Goal: Navigation & Orientation: Find specific page/section

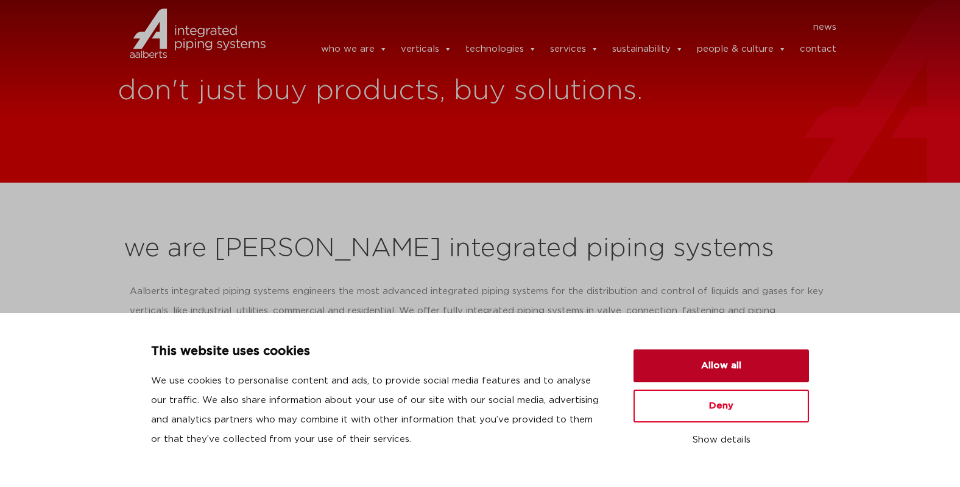
click at [709, 365] on button "Allow all" at bounding box center [720, 366] width 175 height 33
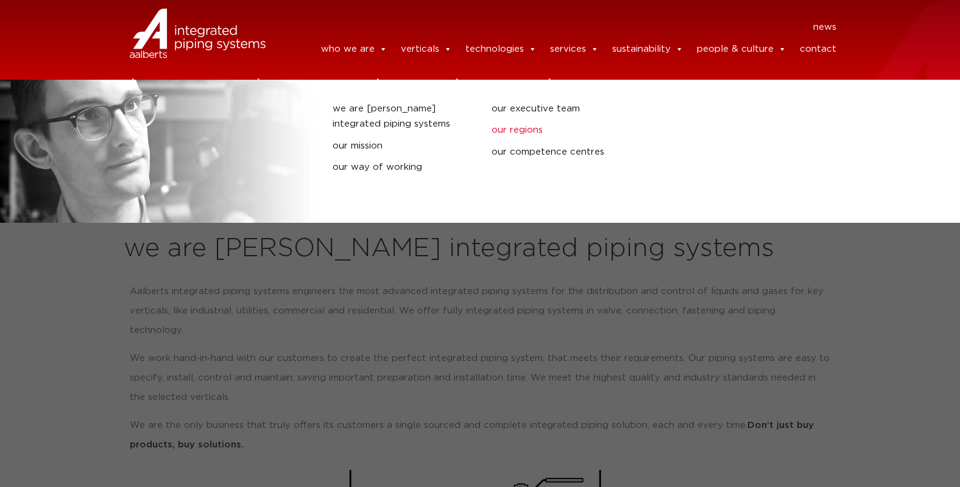
click at [515, 129] on link "our regions" at bounding box center [561, 130] width 141 height 16
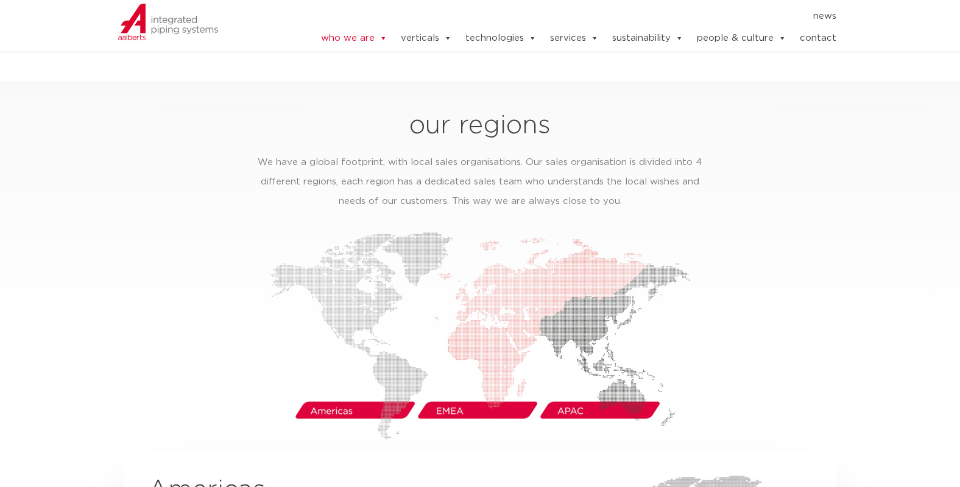
scroll to position [1797, 0]
click at [358, 392] on img at bounding box center [480, 335] width 420 height 208
click at [330, 388] on img at bounding box center [480, 335] width 420 height 208
click at [333, 392] on img at bounding box center [480, 335] width 420 height 208
click at [351, 393] on img at bounding box center [480, 335] width 420 height 208
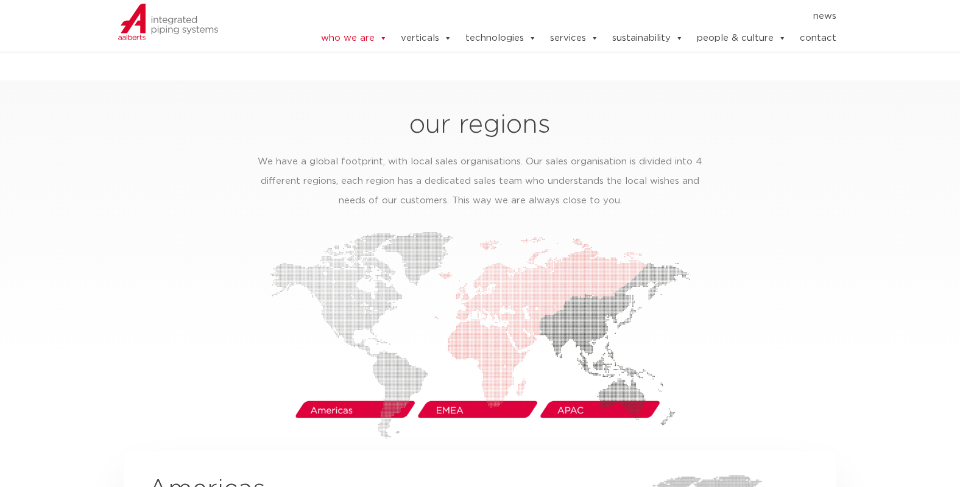
click at [351, 393] on img at bounding box center [480, 335] width 420 height 208
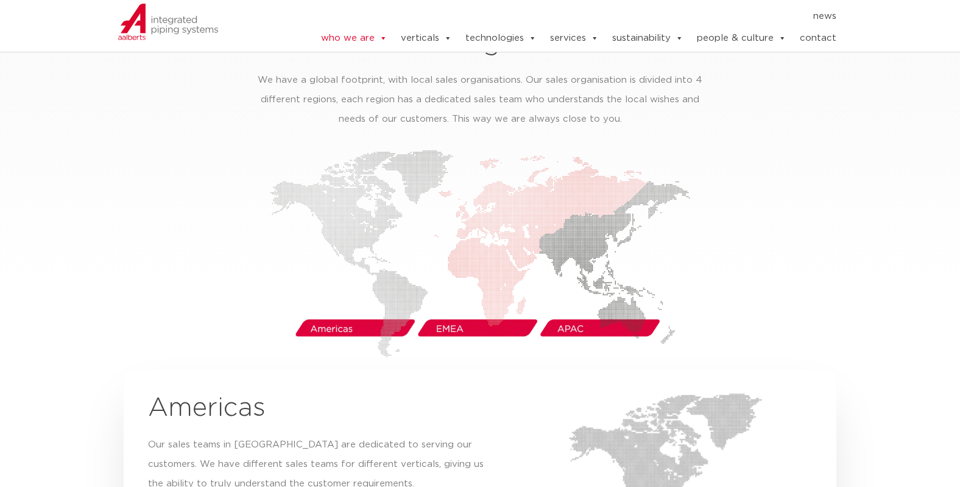
scroll to position [1880, 0]
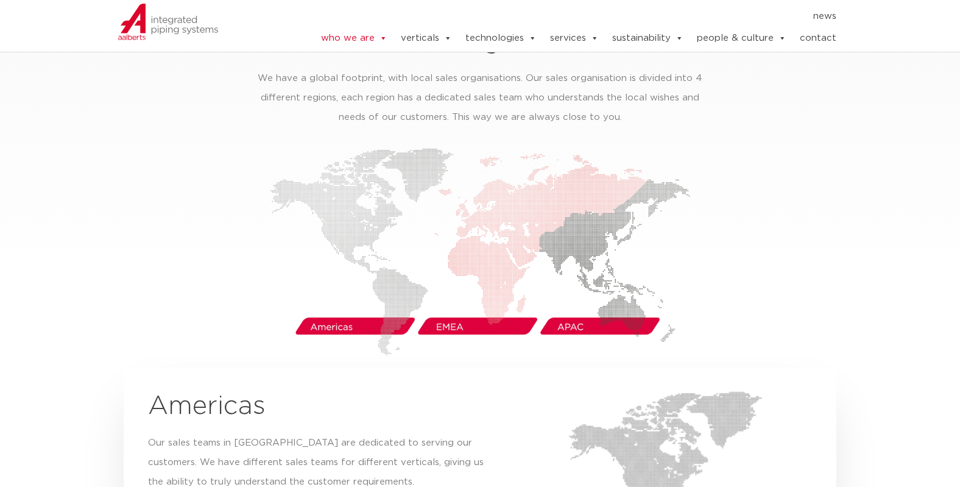
click at [452, 311] on img at bounding box center [480, 252] width 420 height 208
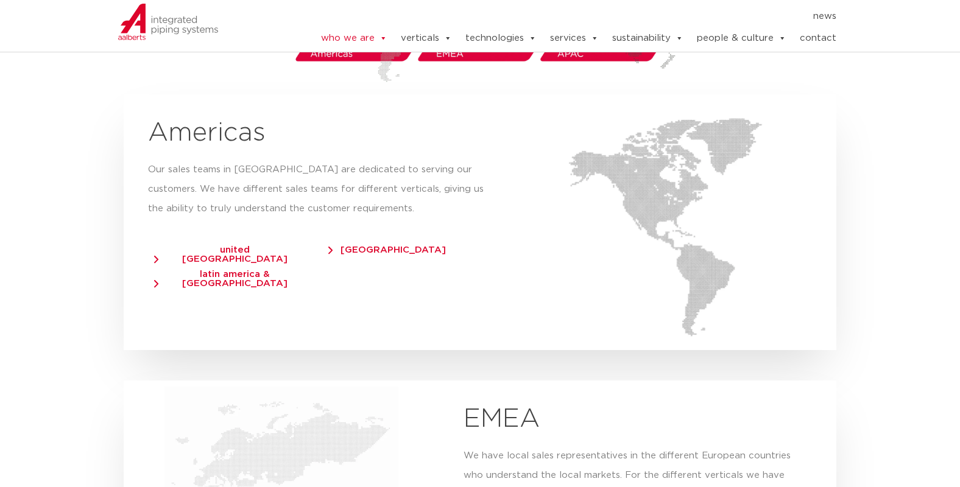
scroll to position [2150, 0]
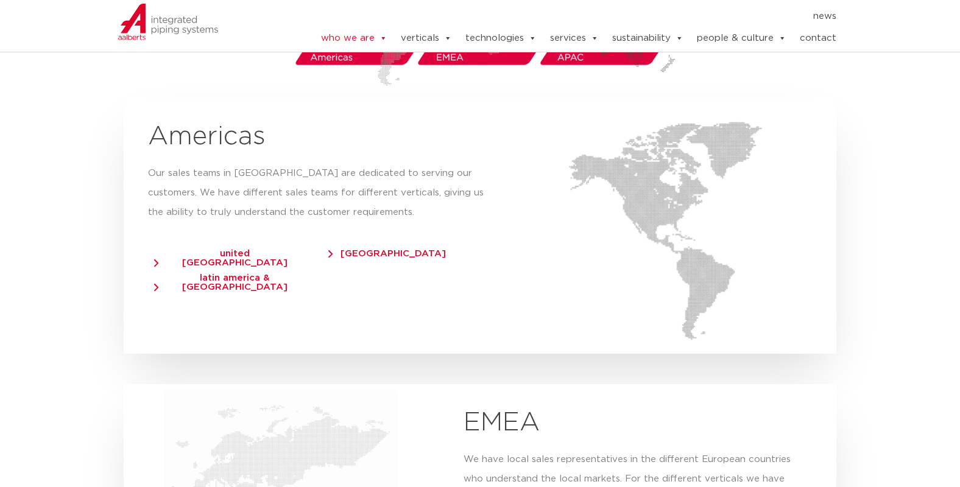
click at [157, 249] on span "united [GEOGRAPHIC_DATA]" at bounding box center [229, 258] width 150 height 18
